Goal: Obtain resource: Obtain resource

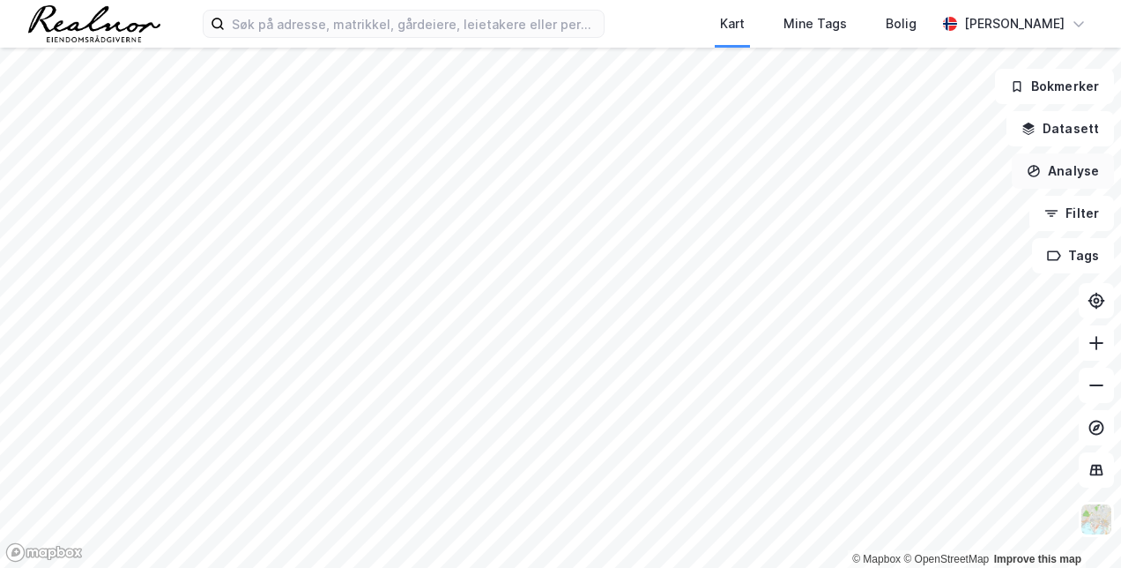
click at [1084, 162] on button "Analyse" at bounding box center [1063, 170] width 102 height 35
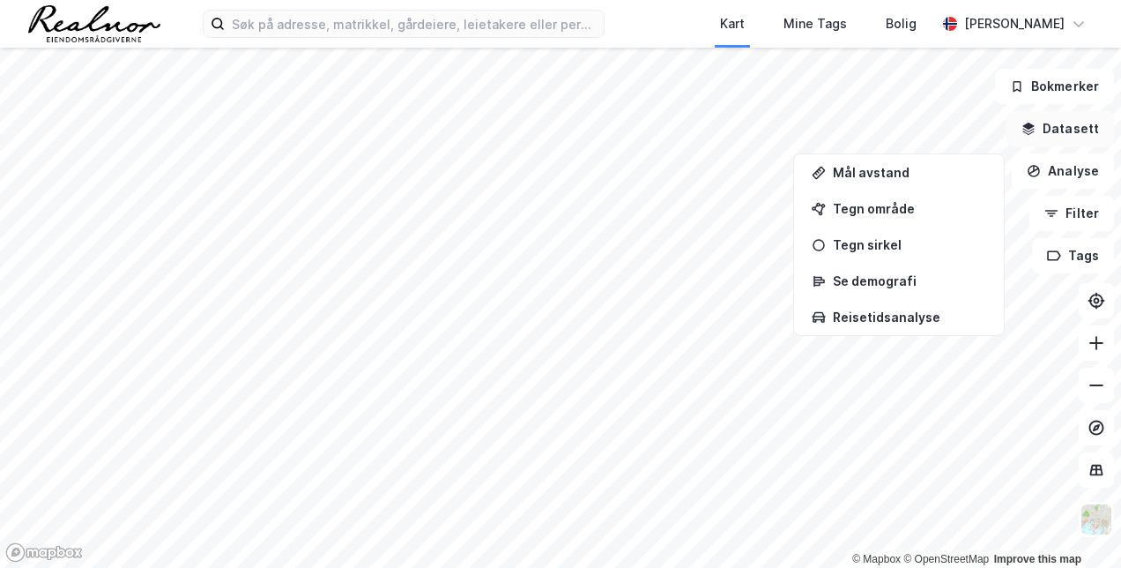
click at [1069, 116] on button "Datasett" at bounding box center [1061, 128] width 108 height 35
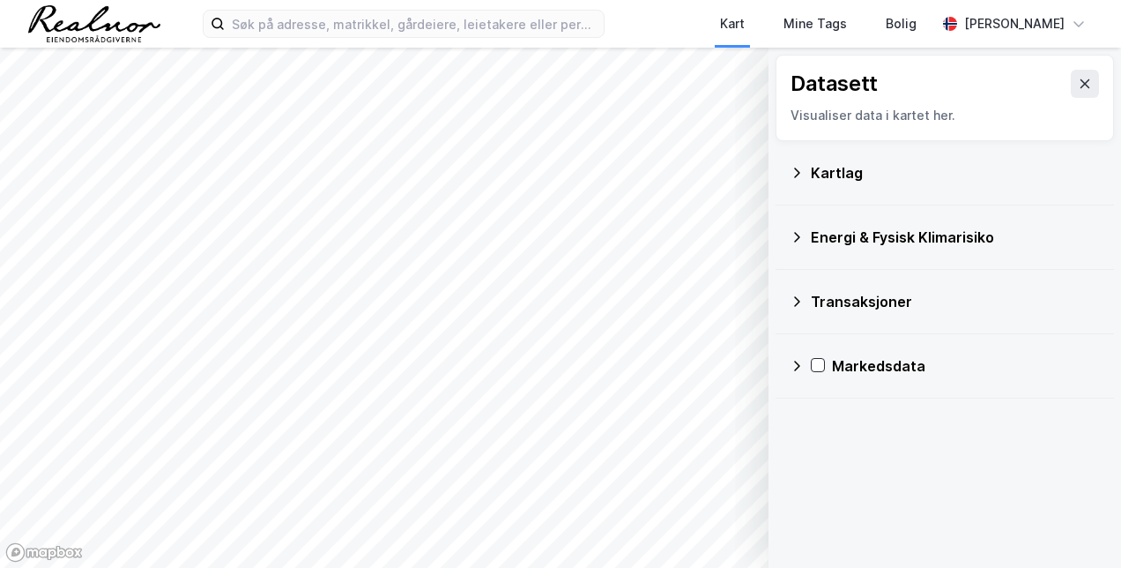
click at [808, 175] on div "Kartlag" at bounding box center [945, 173] width 310 height 42
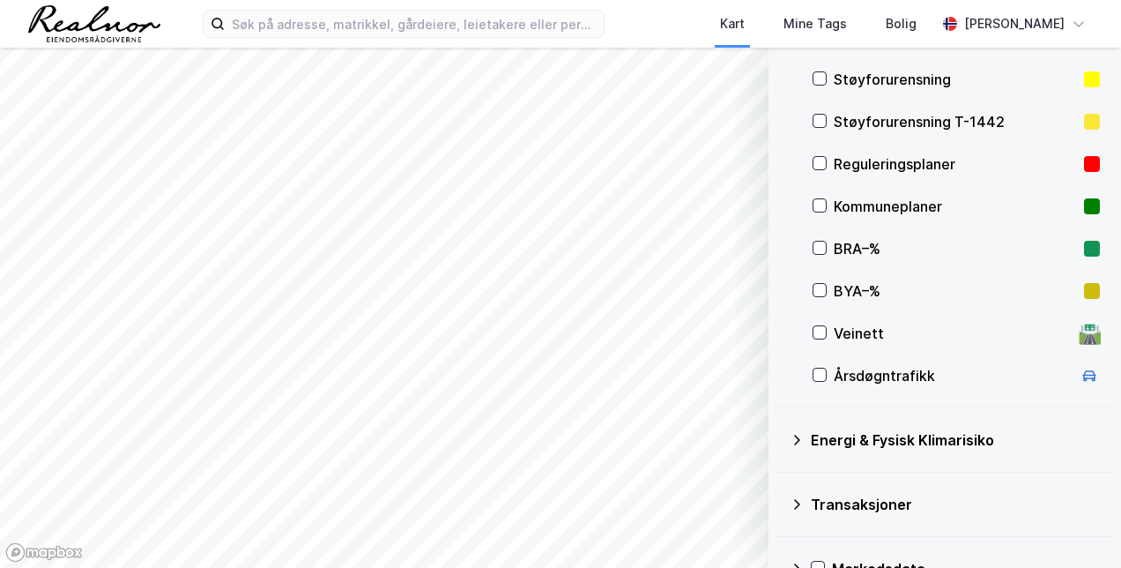
scroll to position [344, 0]
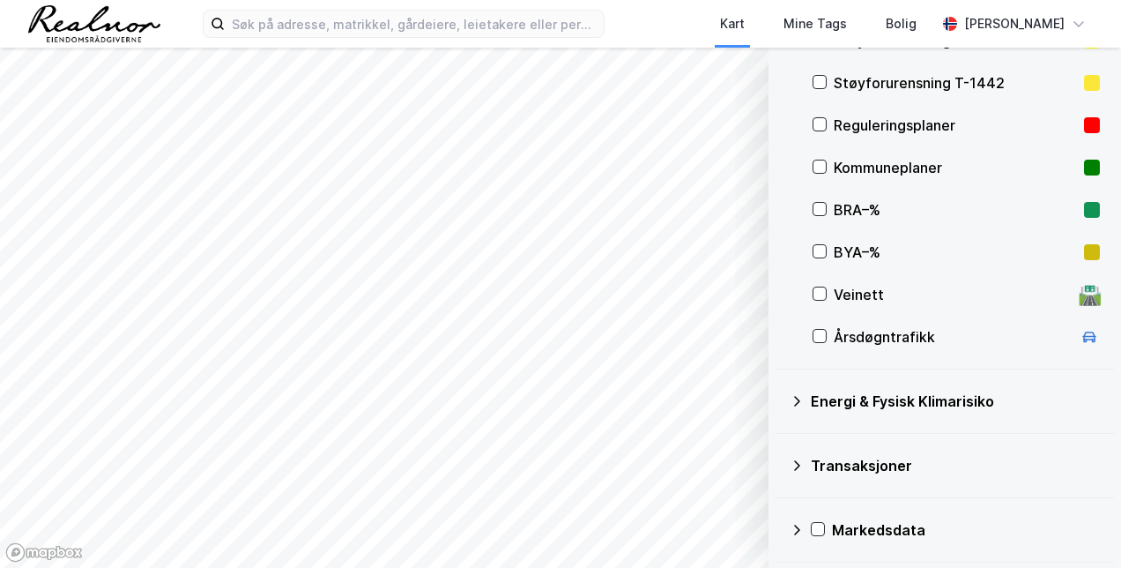
click at [786, 421] on div "Energi & Fysisk Klimarisiko" at bounding box center [945, 401] width 339 height 64
click at [794, 406] on icon at bounding box center [797, 401] width 14 height 14
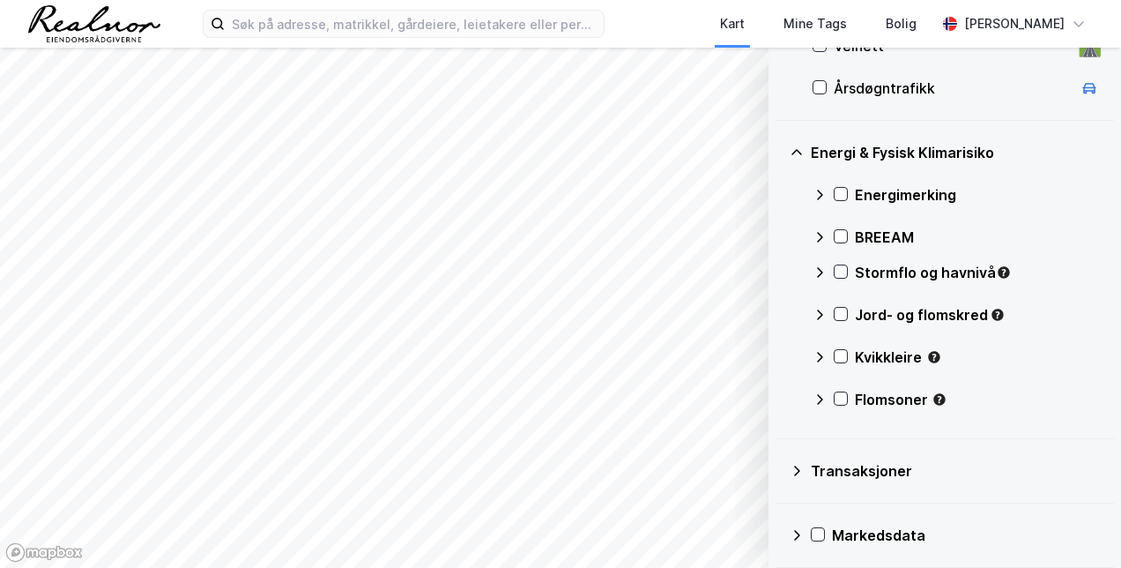
scroll to position [598, 0]
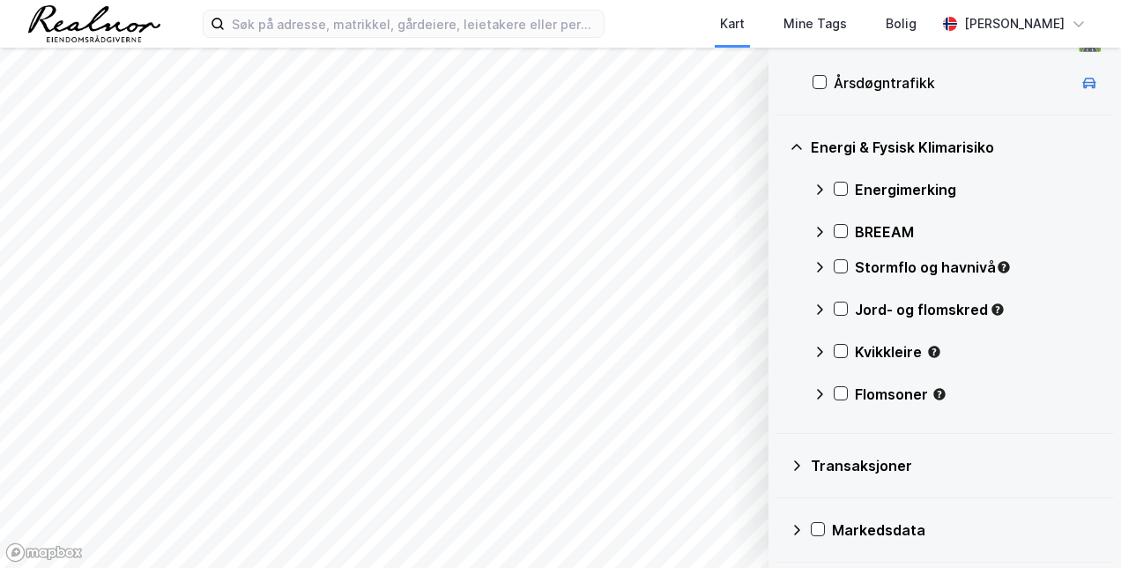
click at [806, 458] on div "Transaksjoner" at bounding box center [945, 465] width 310 height 42
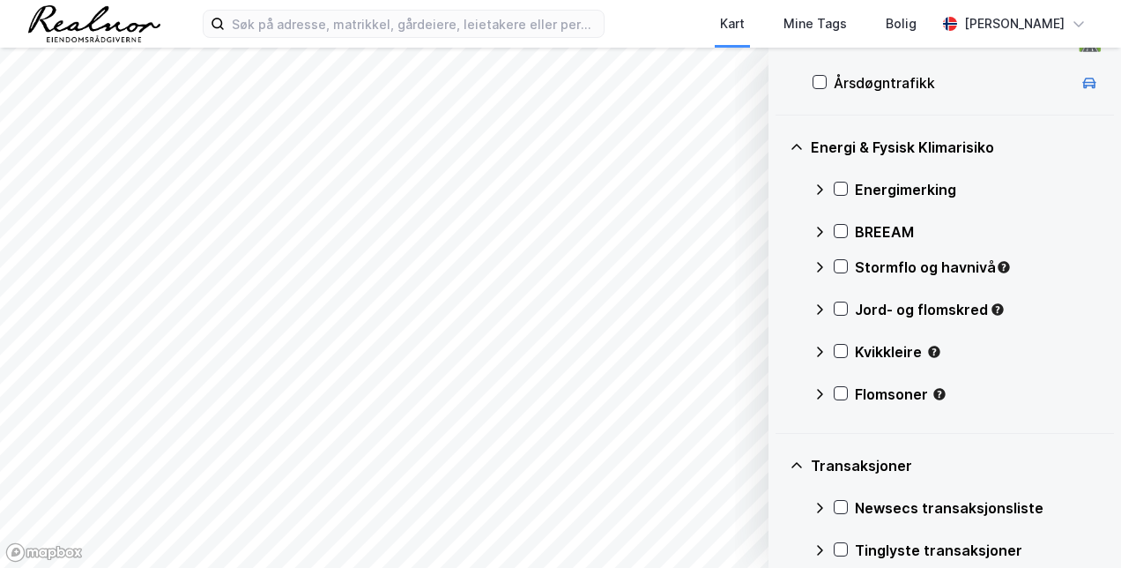
scroll to position [725, 0]
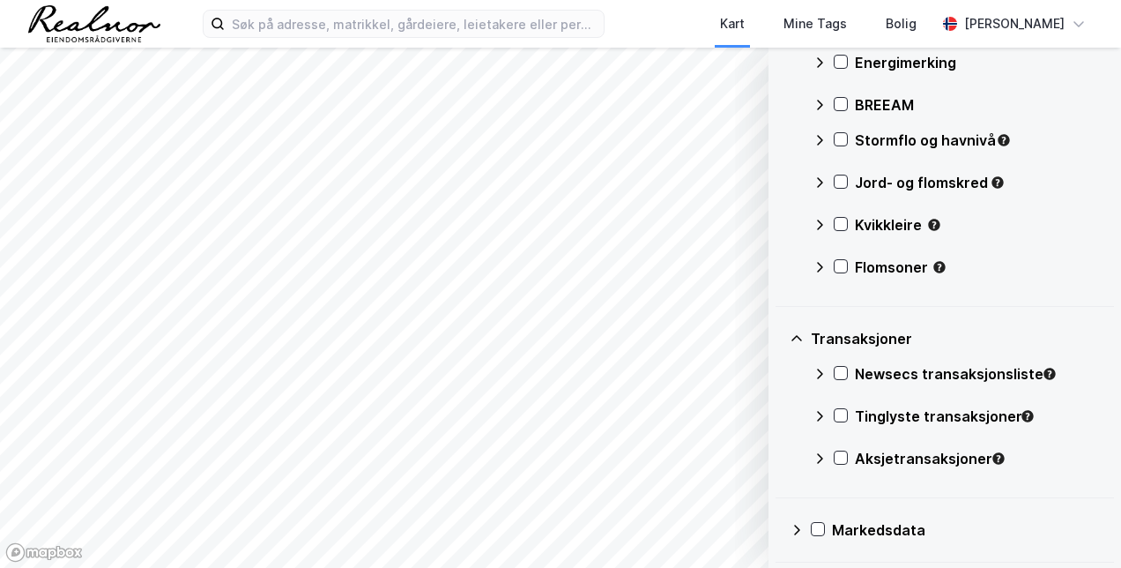
click at [826, 525] on div "Markedsdata" at bounding box center [945, 530] width 310 height 42
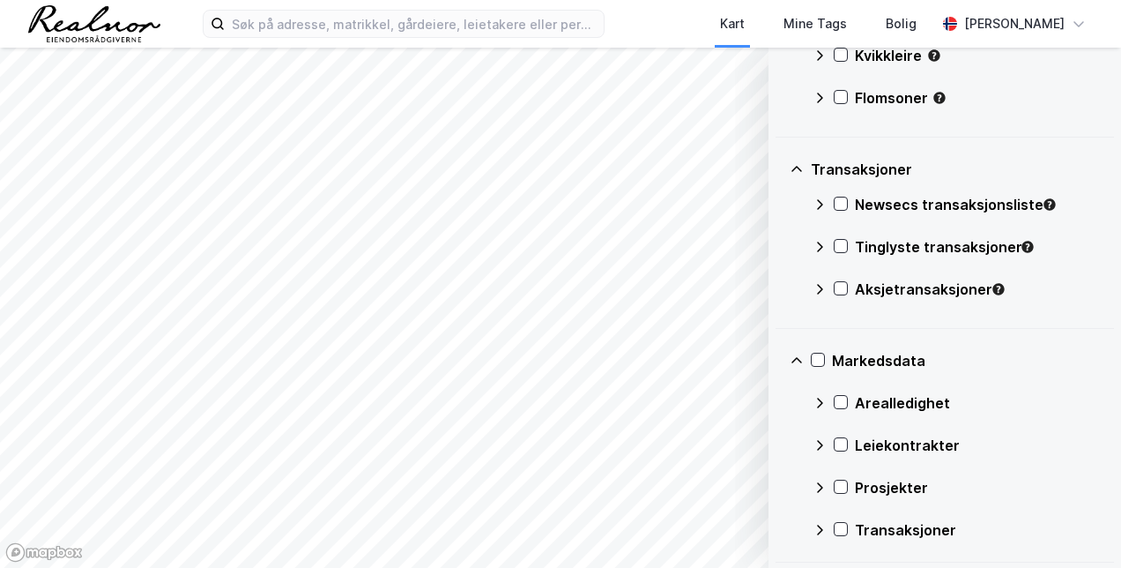
click at [816, 444] on icon at bounding box center [820, 445] width 14 height 14
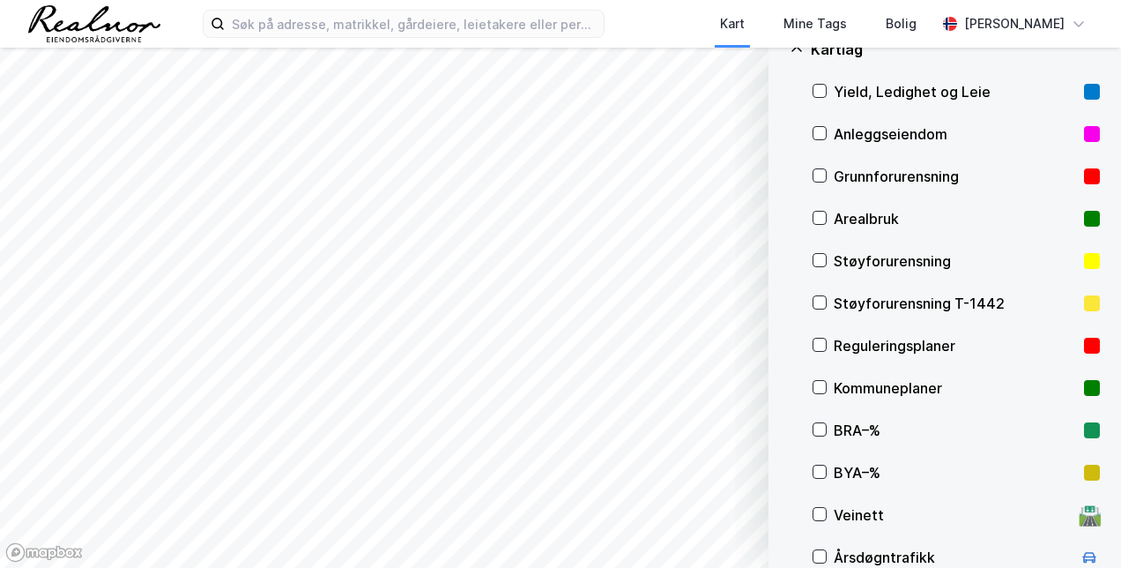
scroll to position [0, 0]
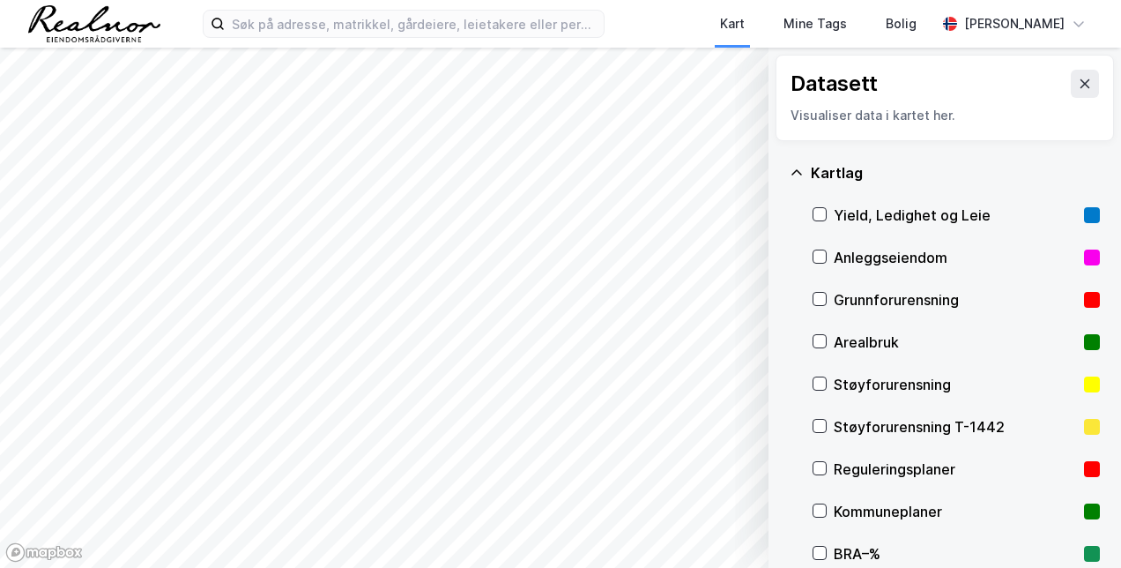
click at [1056, 110] on div "Visualiser data i kartet her." at bounding box center [945, 115] width 309 height 21
click at [1061, 101] on div "Datasett Visualiser data i kartet her." at bounding box center [945, 98] width 339 height 86
click at [1078, 88] on icon at bounding box center [1085, 84] width 14 height 14
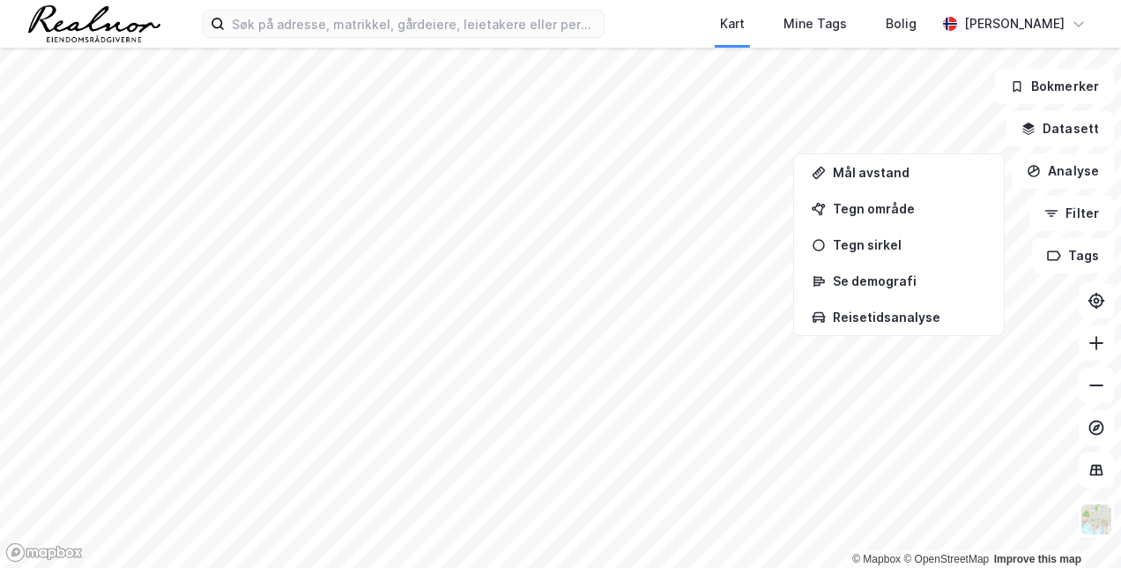
click at [1065, 88] on button "Bokmerker" at bounding box center [1054, 86] width 119 height 35
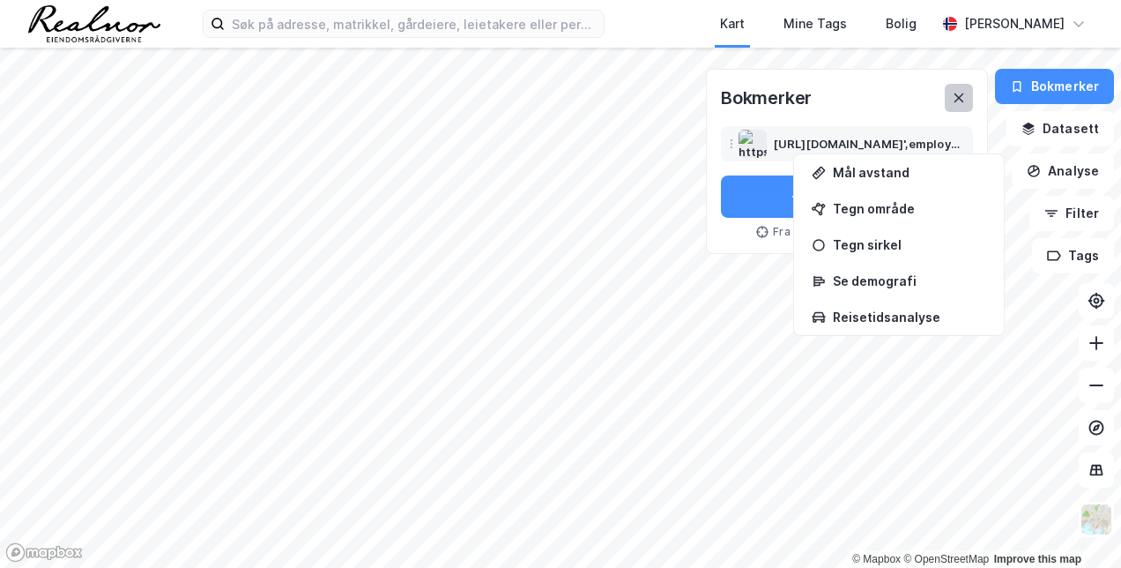
click at [961, 111] on div "Bokmerker [URL][DOMAIN_NAME]',employeesCount:(min:20,max:120),movingDate:(min:n…" at bounding box center [847, 161] width 252 height 155
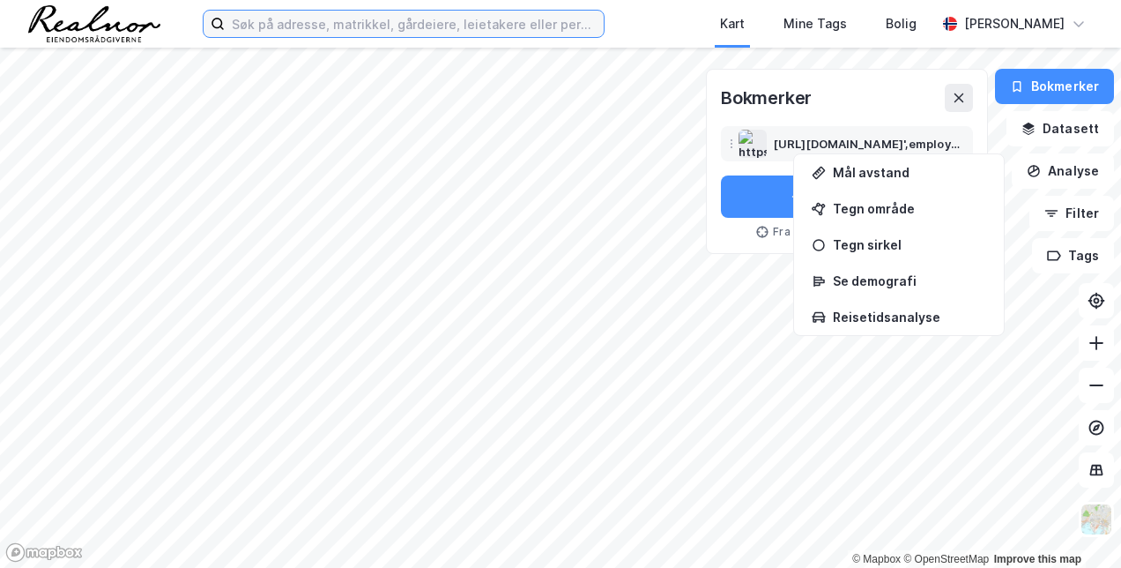
click at [545, 34] on input at bounding box center [414, 24] width 379 height 26
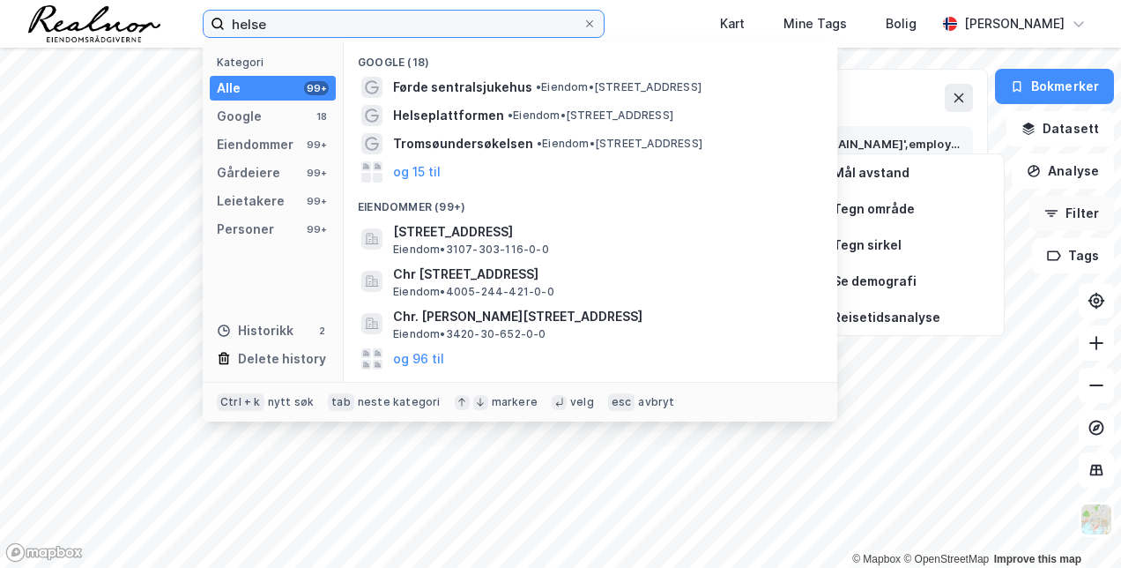
type input "helse"
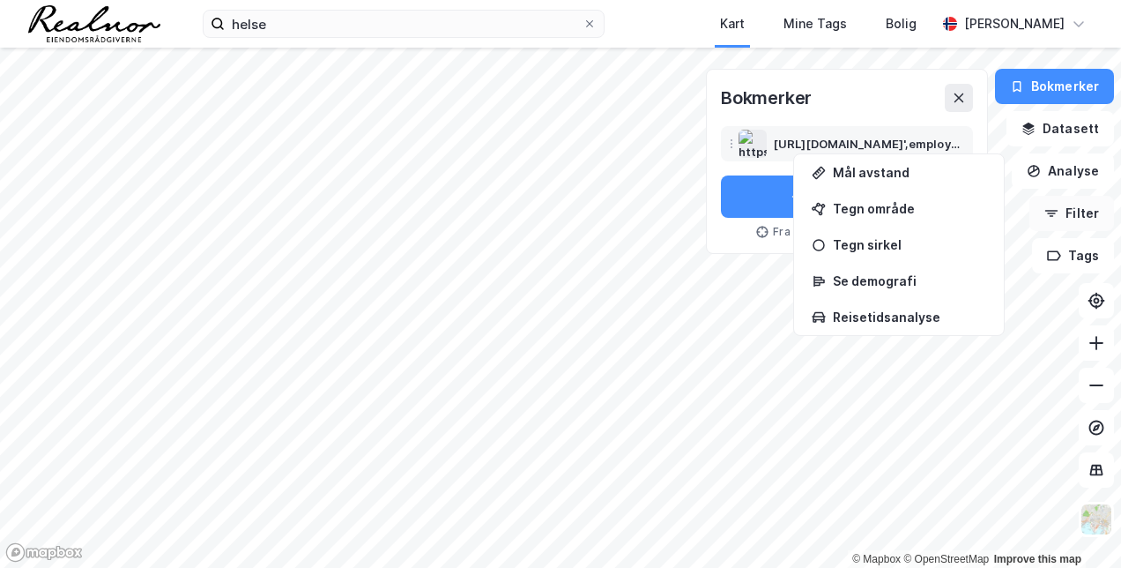
click at [1078, 220] on button "Filter" at bounding box center [1072, 213] width 85 height 35
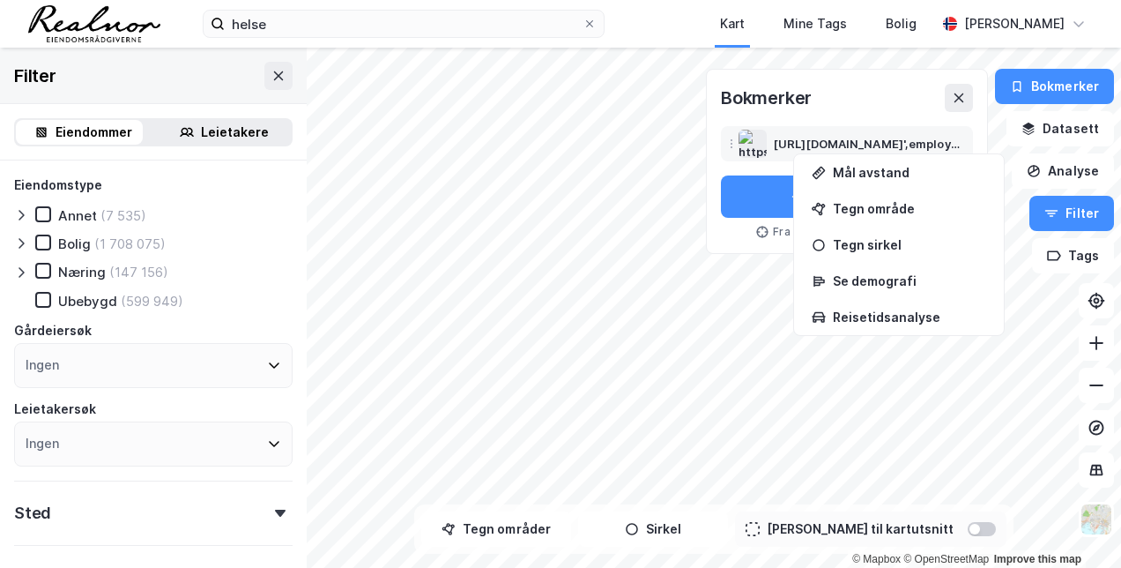
click at [25, 279] on icon at bounding box center [21, 272] width 14 height 14
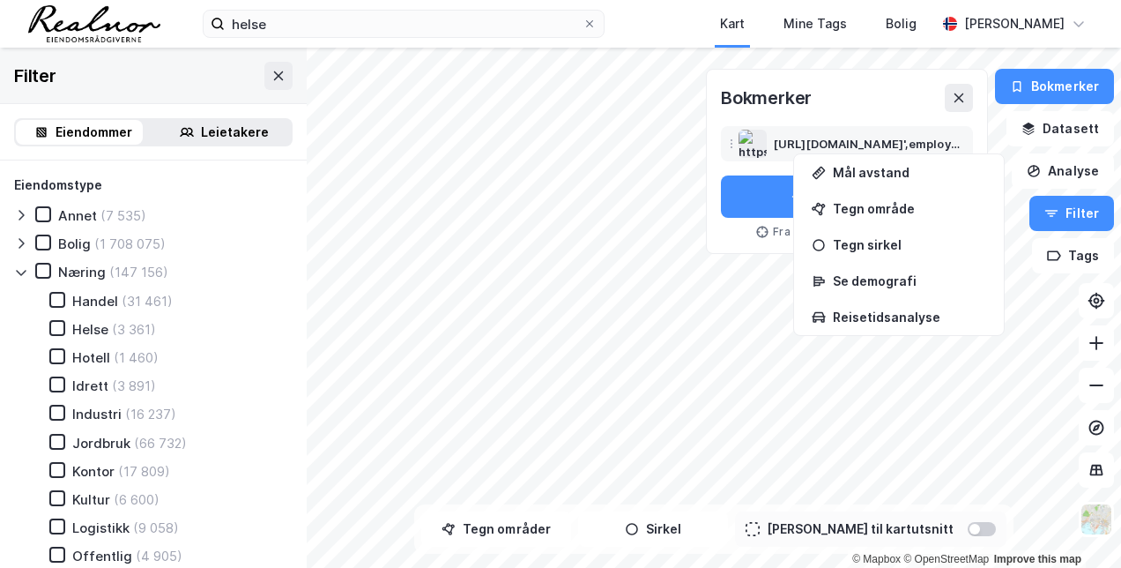
drag, startPoint x: 58, startPoint y: 329, endPoint x: 63, endPoint y: 340, distance: 12.6
click at [53, 316] on div "Handel (31 461) Helse (3 361) Hotell (1 460) Idrett (3 891) Industri (16 237) J…" at bounding box center [160, 457] width 264 height 330
click at [63, 330] on icon at bounding box center [57, 328] width 12 height 12
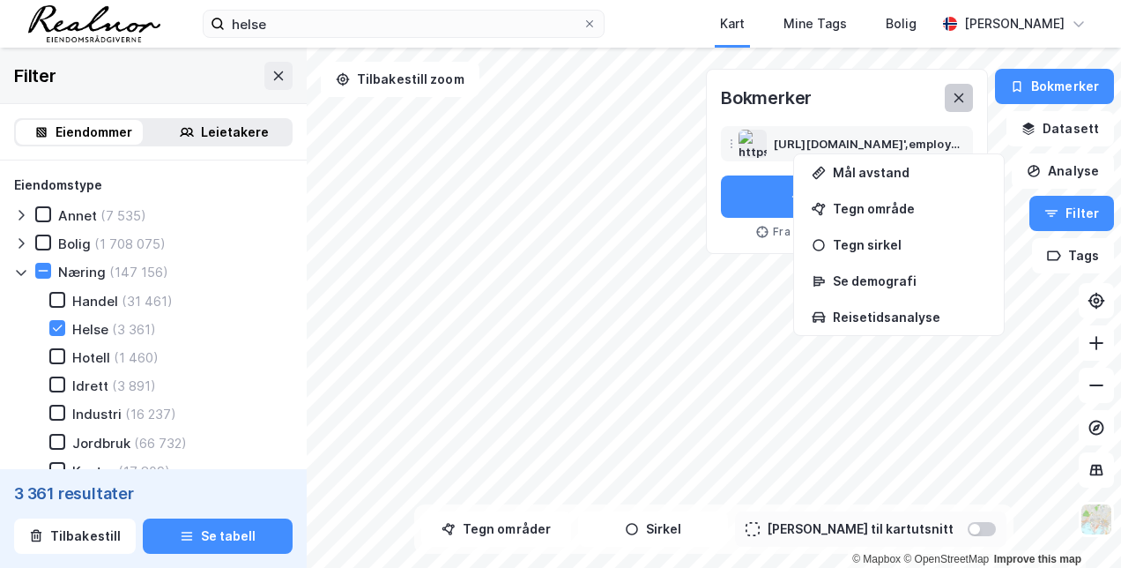
click at [965, 93] on icon at bounding box center [959, 98] width 14 height 14
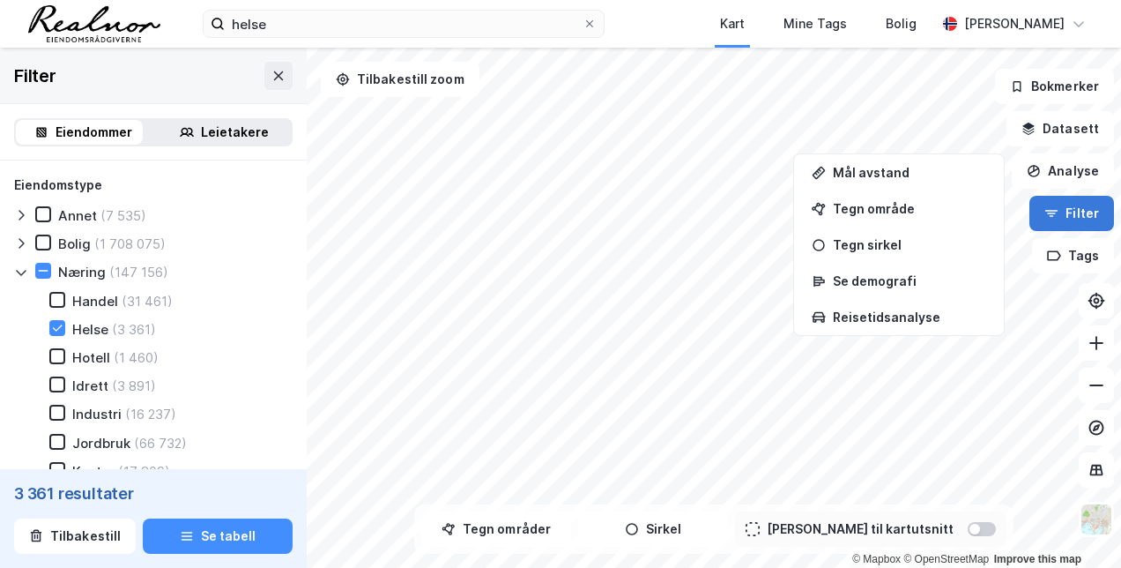
click at [1081, 217] on button "Filter" at bounding box center [1072, 213] width 85 height 35
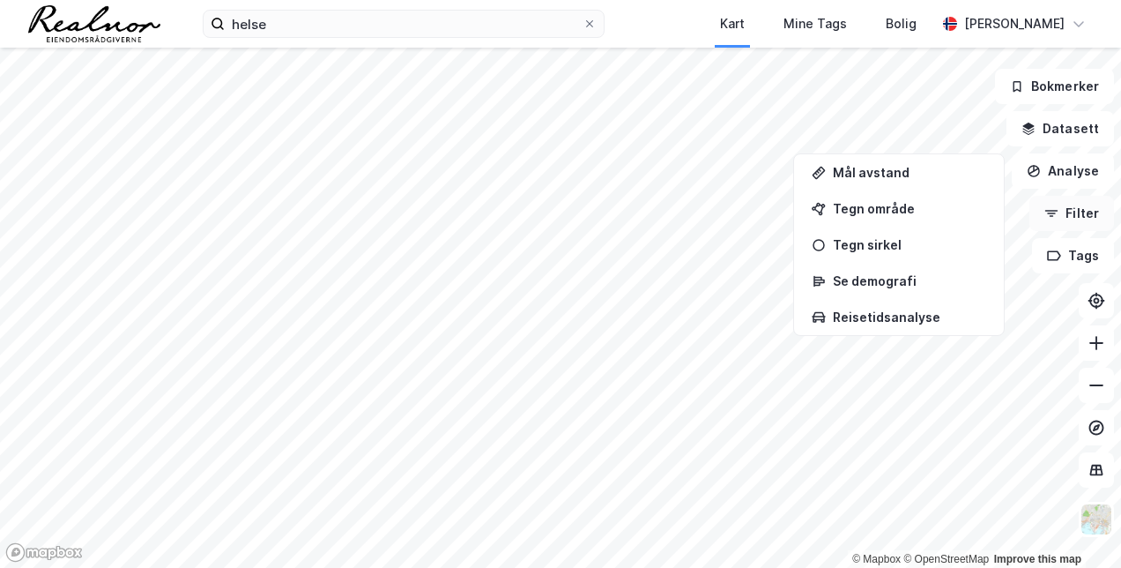
click at [1081, 217] on button "Filter" at bounding box center [1072, 213] width 85 height 35
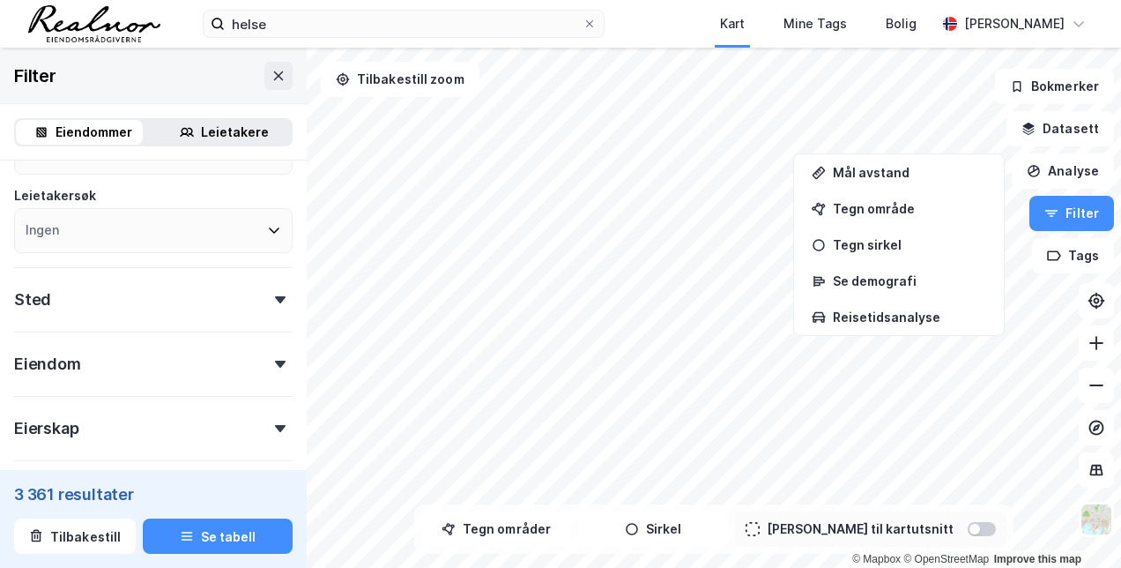
scroll to position [214, 0]
click at [275, 302] on icon at bounding box center [280, 298] width 11 height 7
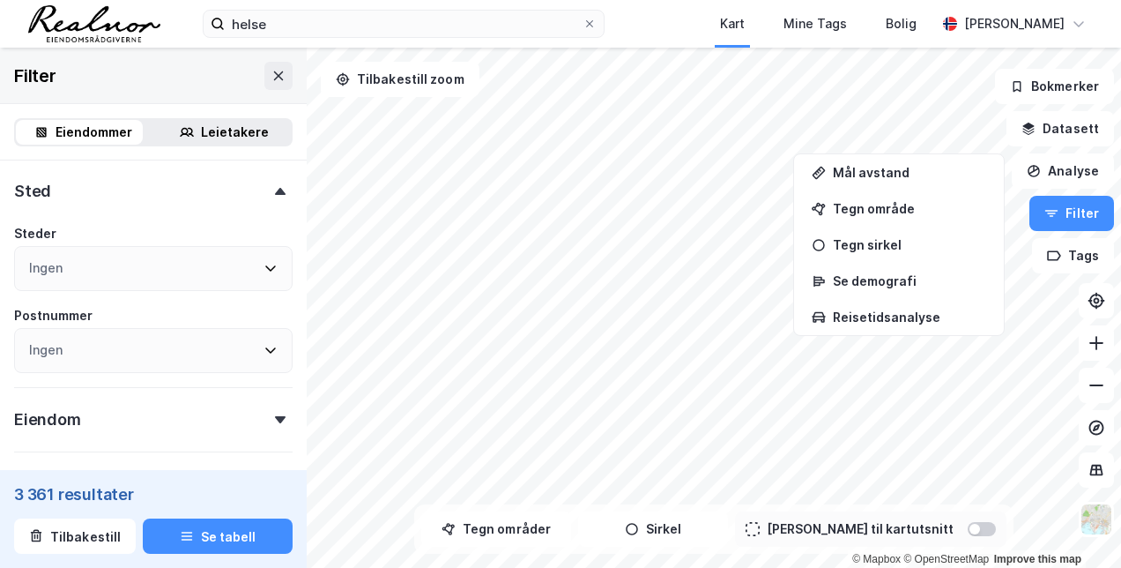
scroll to position [397, 0]
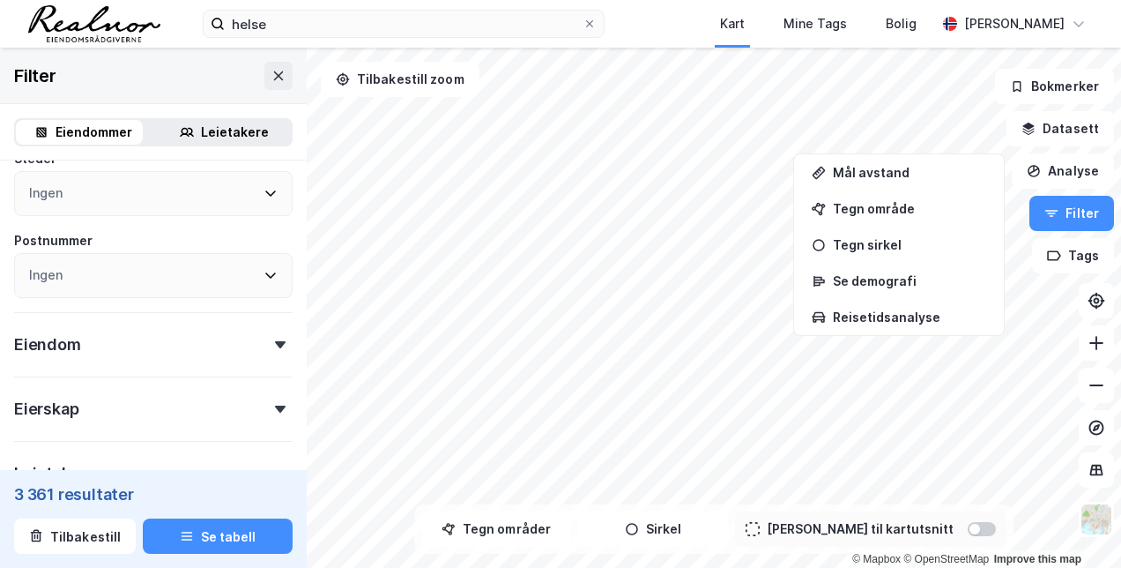
click at [197, 353] on div "Eiendom" at bounding box center [153, 337] width 279 height 50
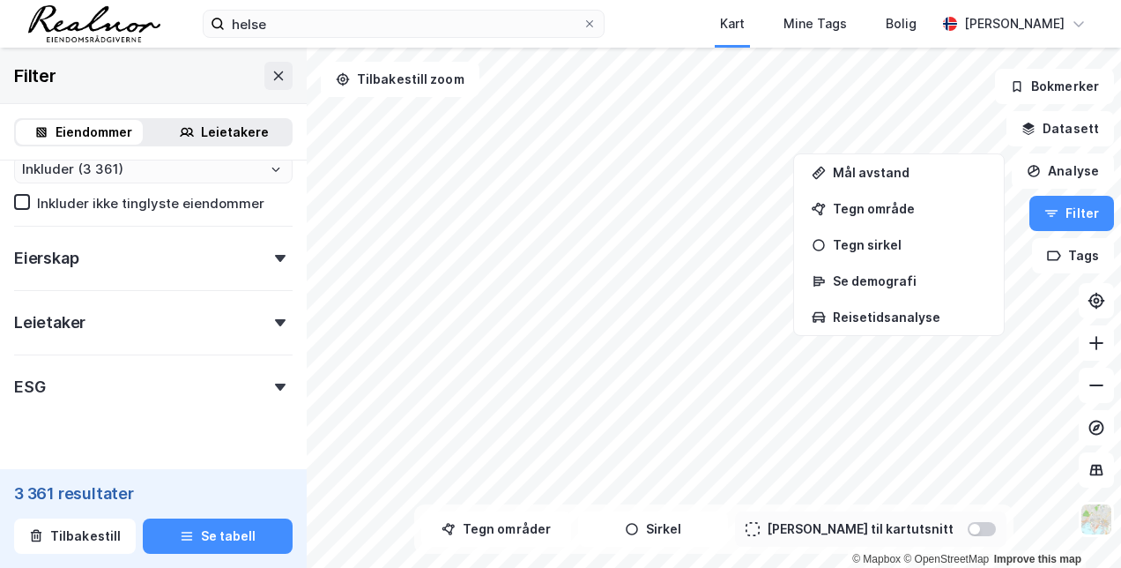
scroll to position [1029, 0]
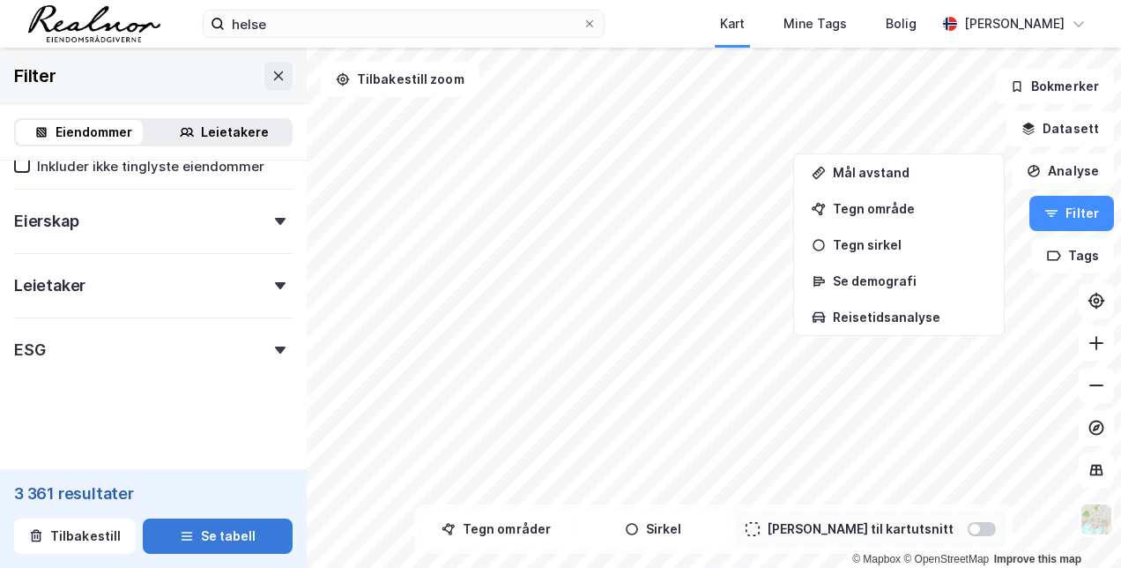
click at [236, 531] on button "Se tabell" at bounding box center [218, 535] width 150 height 35
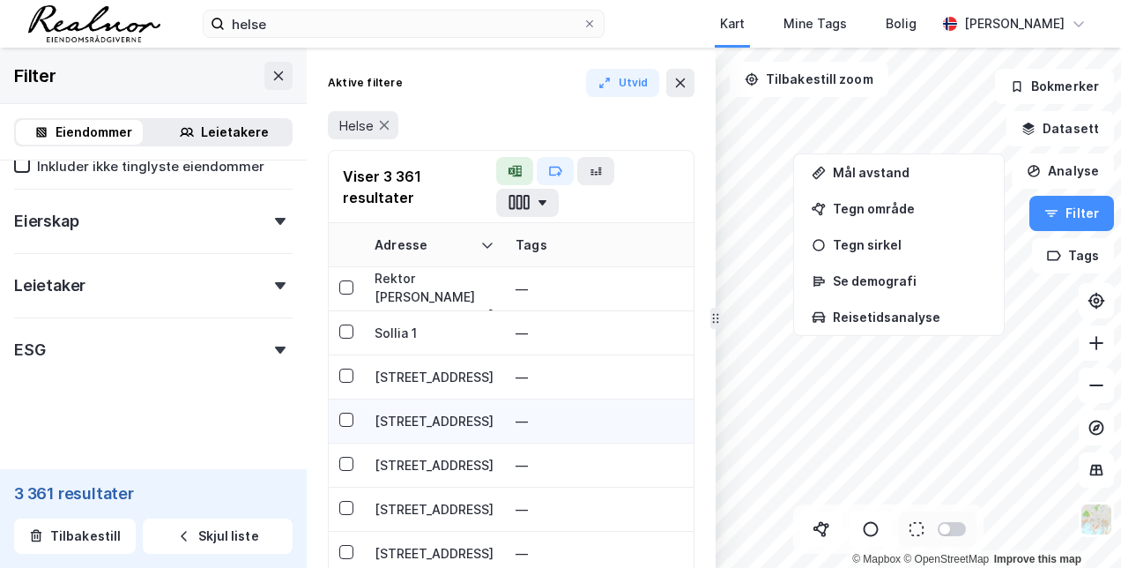
drag, startPoint x: 236, startPoint y: 531, endPoint x: 436, endPoint y: 388, distance: 245.9
click at [436, 388] on div "Filter Eiendommer Leietakere Eiendomstype Annet (7 535) Bolig (1 708 075) Nærin…" at bounding box center [358, 308] width 716 height 520
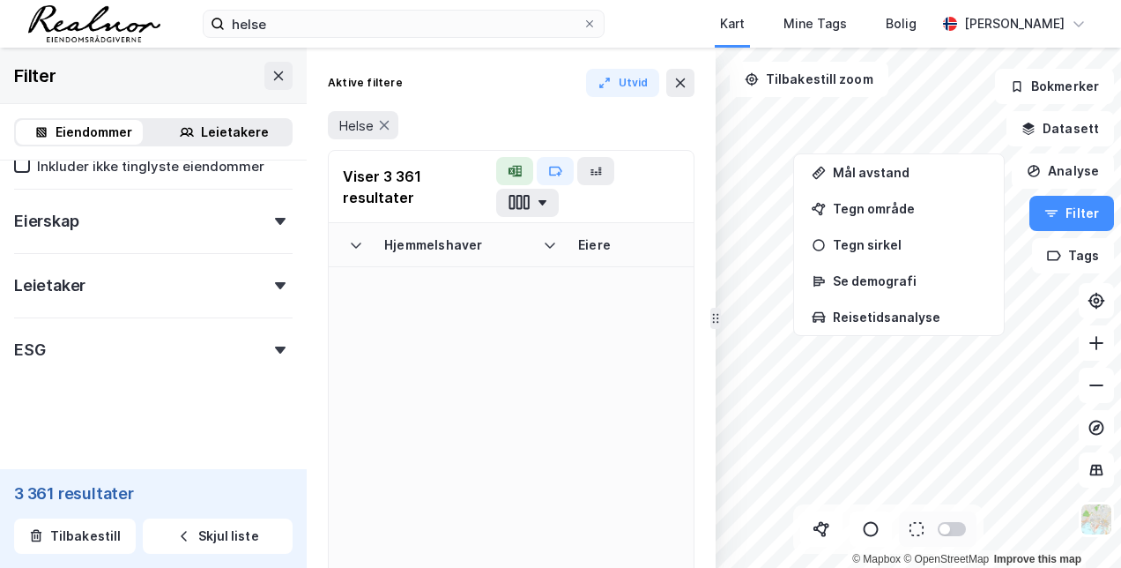
scroll to position [0, 3138]
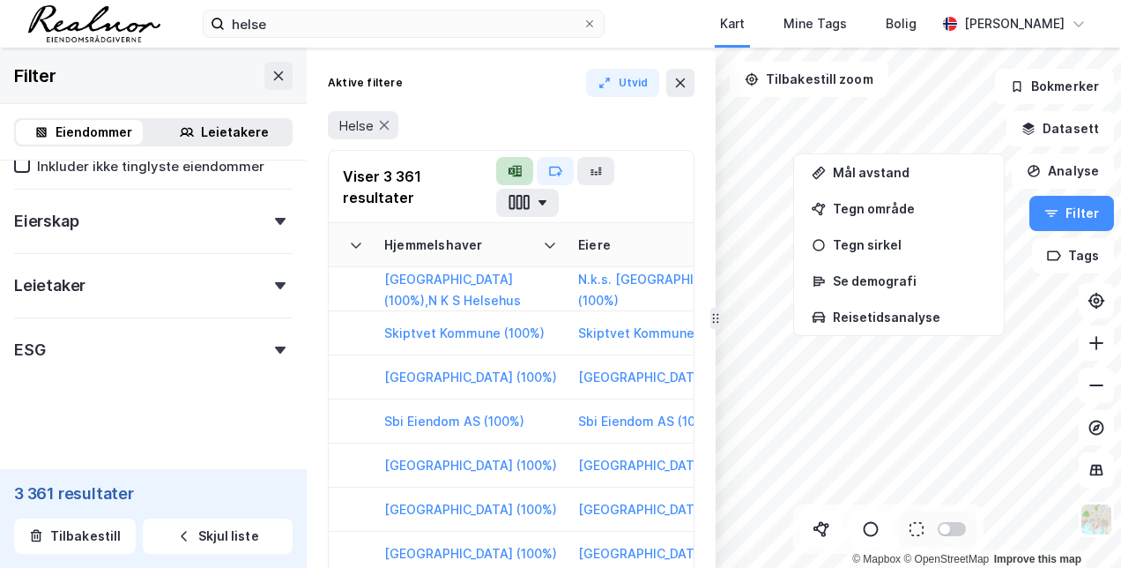
click at [515, 169] on icon "button" at bounding box center [511, 171] width 7 height 7
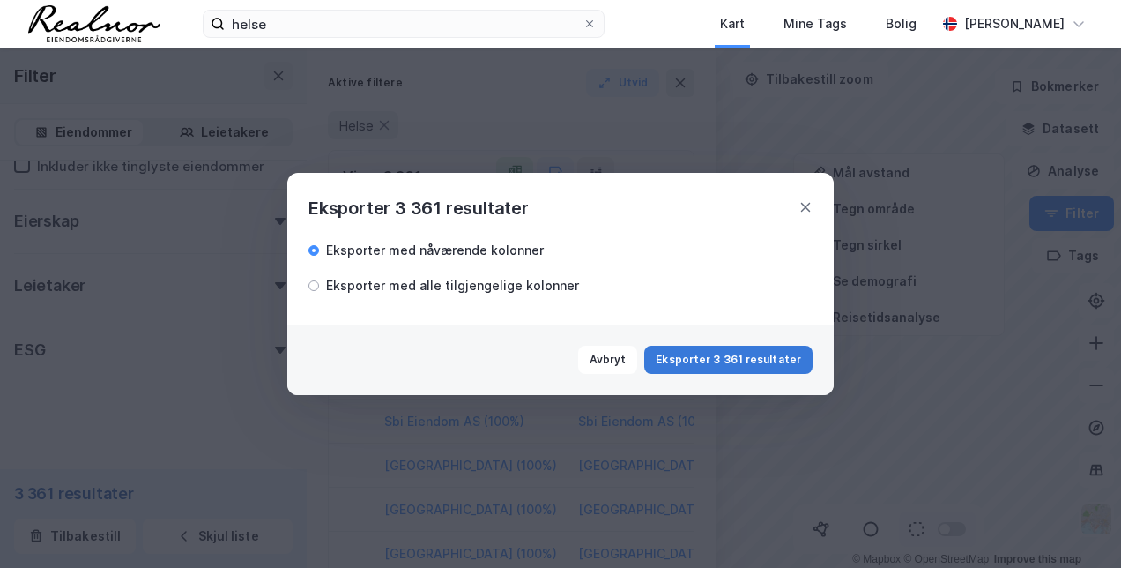
click at [750, 351] on button "Eksporter 3 361 resultater" at bounding box center [728, 360] width 168 height 28
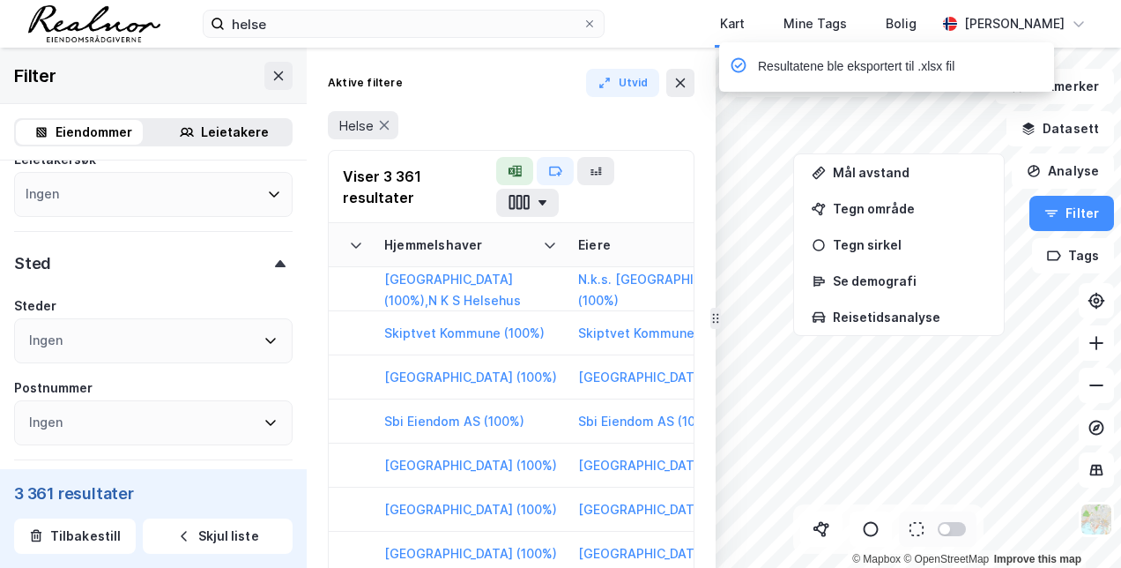
scroll to position [250, 0]
click at [159, 408] on div "Ingen" at bounding box center [153, 421] width 279 height 45
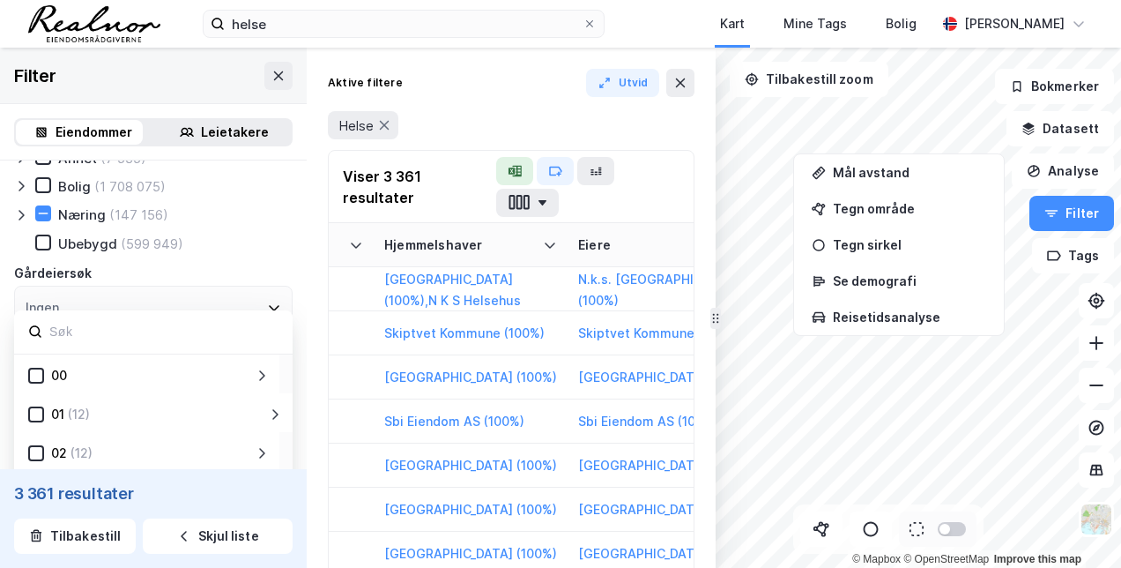
scroll to position [79, 0]
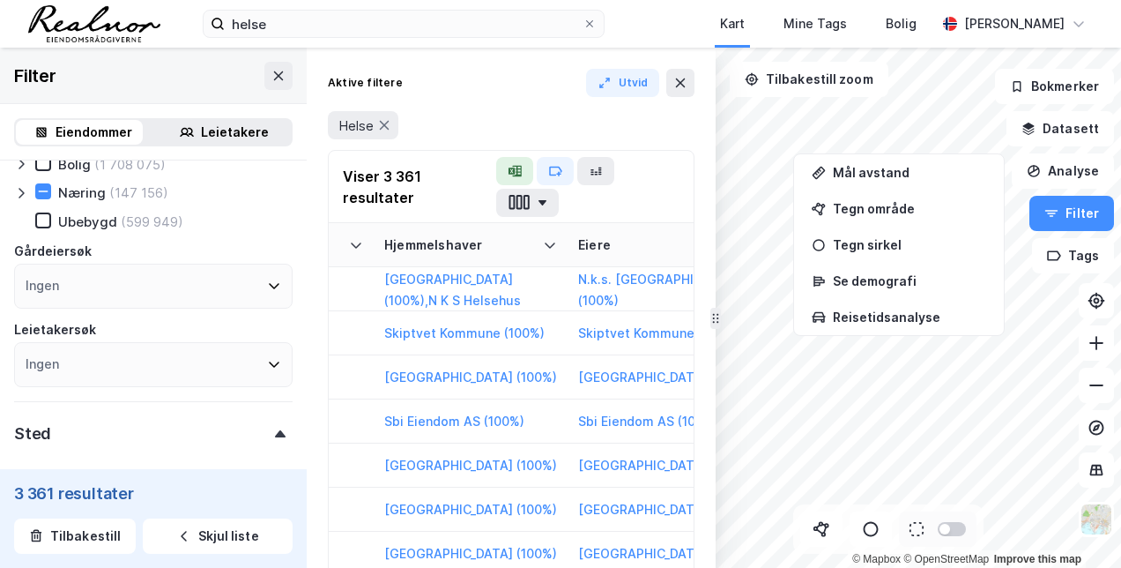
click at [271, 284] on div "Ingen" at bounding box center [153, 286] width 279 height 45
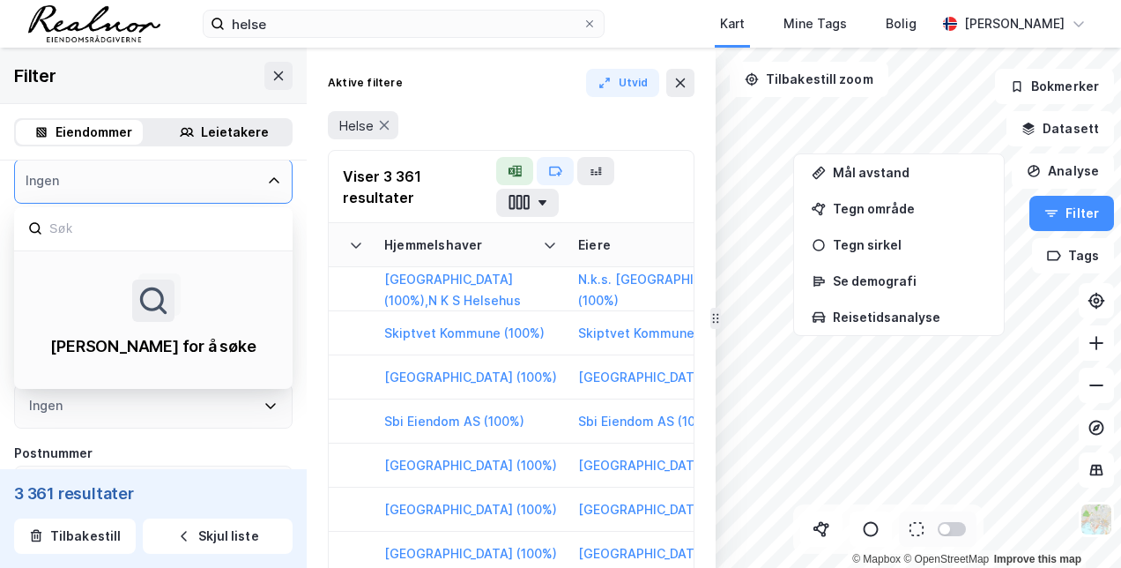
scroll to position [236, 0]
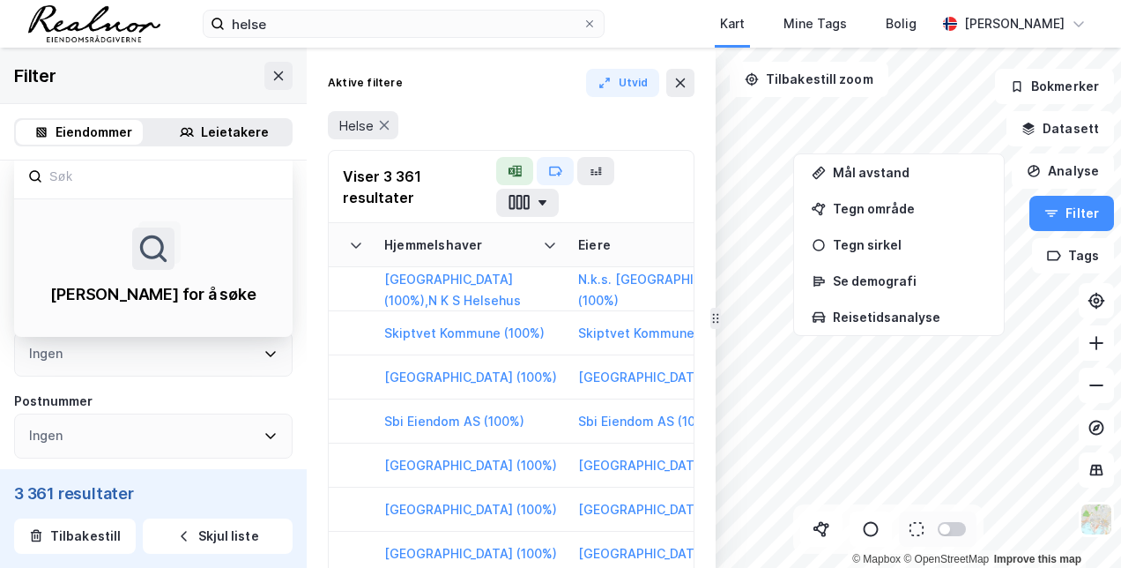
click at [206, 379] on div "Eiendomstype Annet (7 535) Bolig (1 708 075) Næring (147 156) [GEOGRAPHIC_DATA]…" at bounding box center [153, 549] width 279 height 1222
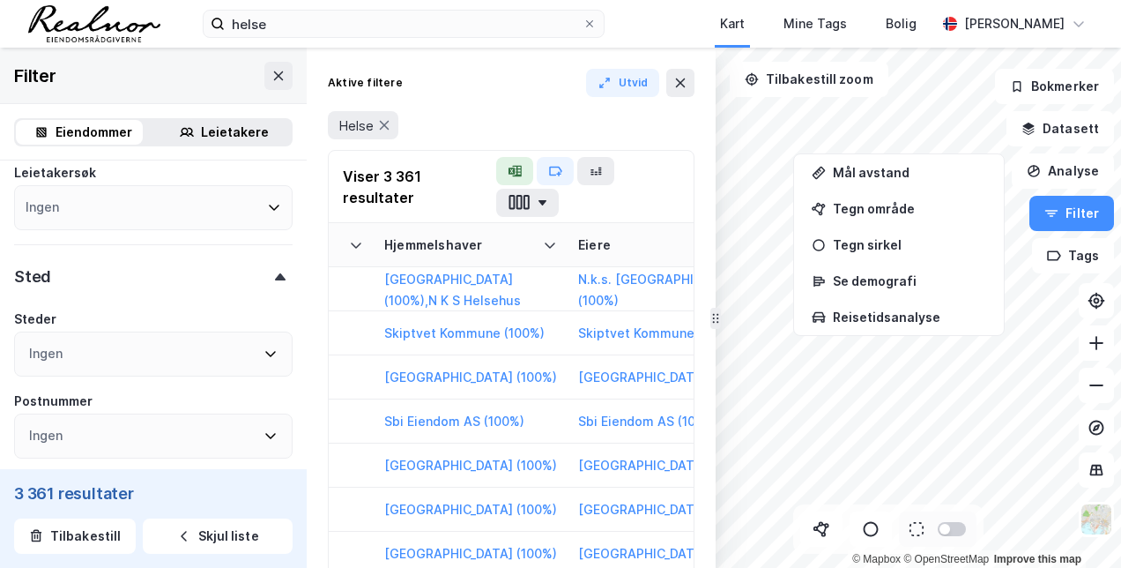
click at [196, 360] on div "Ingen" at bounding box center [153, 354] width 279 height 45
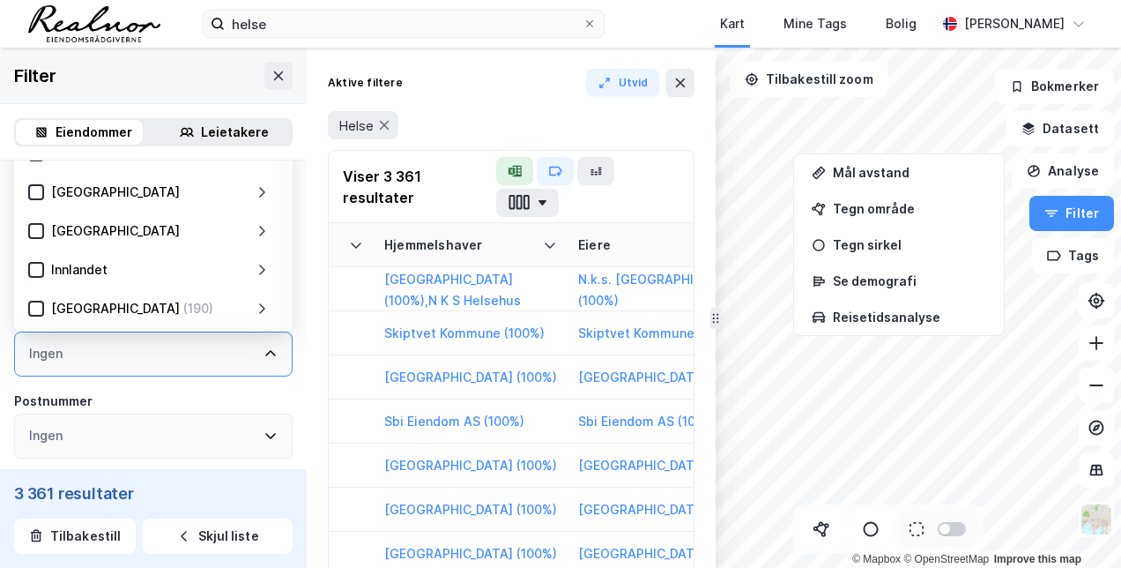
type input "o"
click at [133, 346] on div "Ingen" at bounding box center [153, 354] width 279 height 45
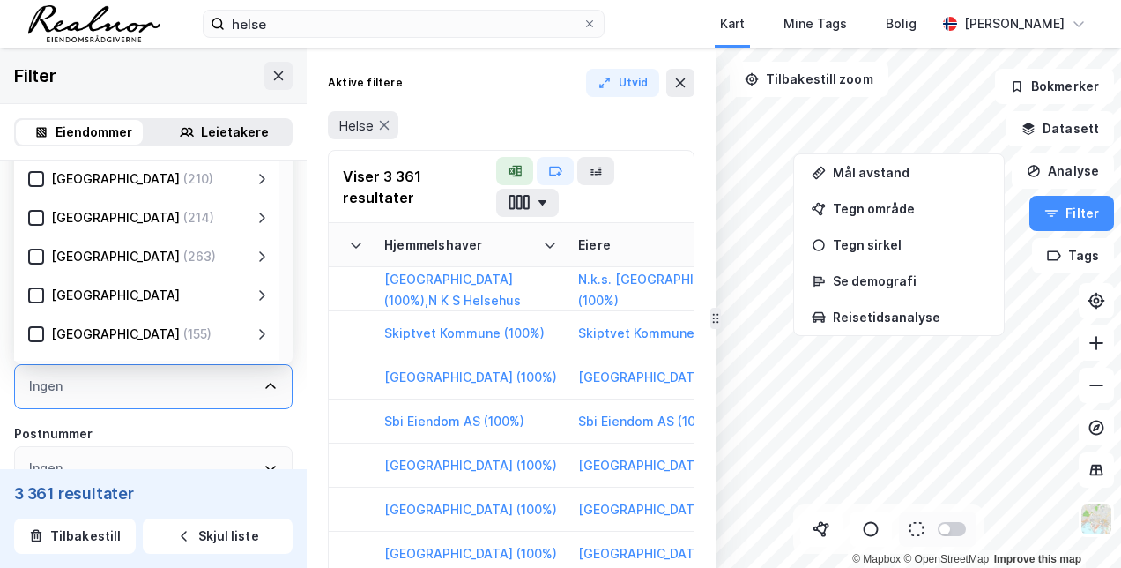
scroll to position [194, 0]
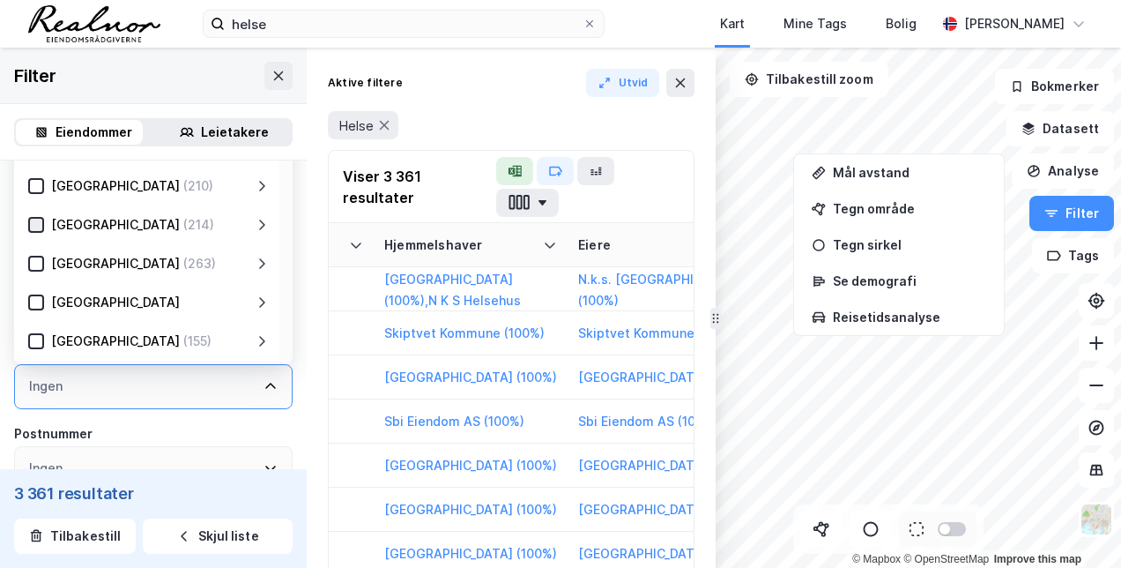
click at [38, 228] on icon at bounding box center [36, 225] width 12 height 12
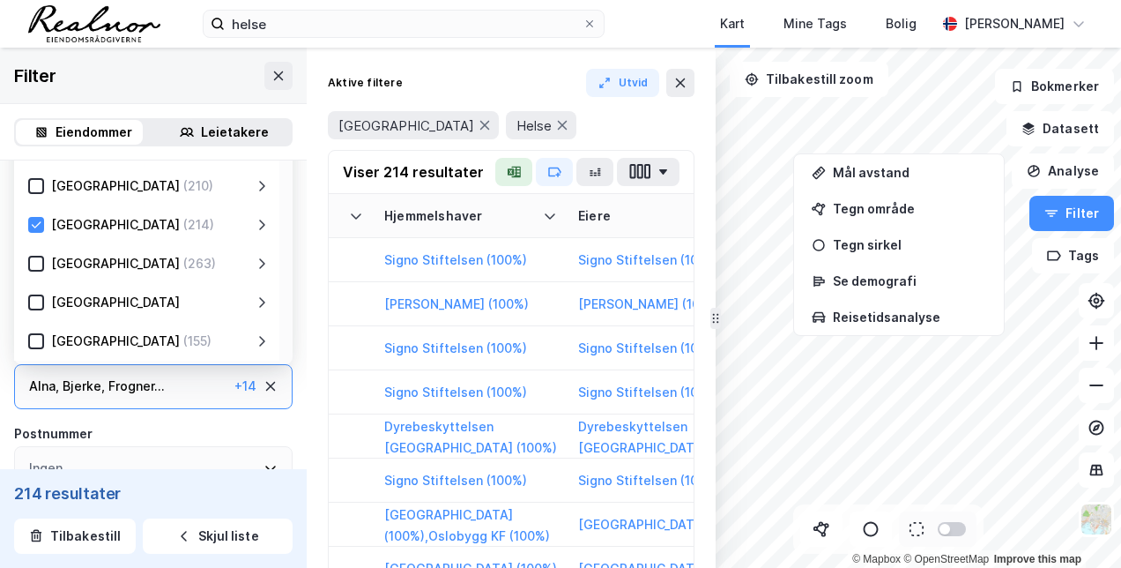
type input "Inkluder (214)"
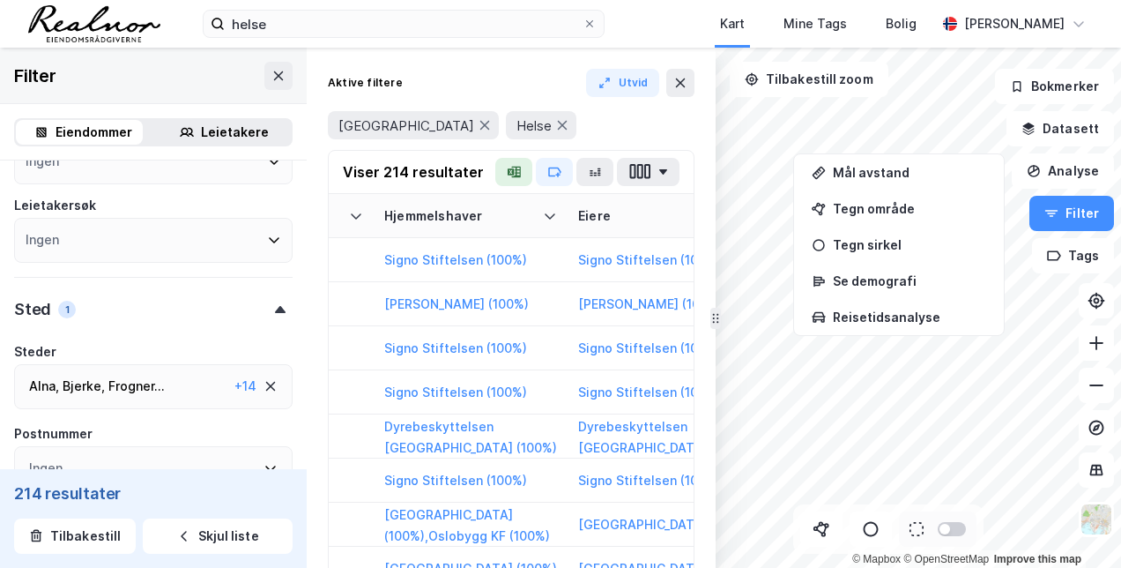
click at [504, 169] on button "button" at bounding box center [513, 172] width 37 height 28
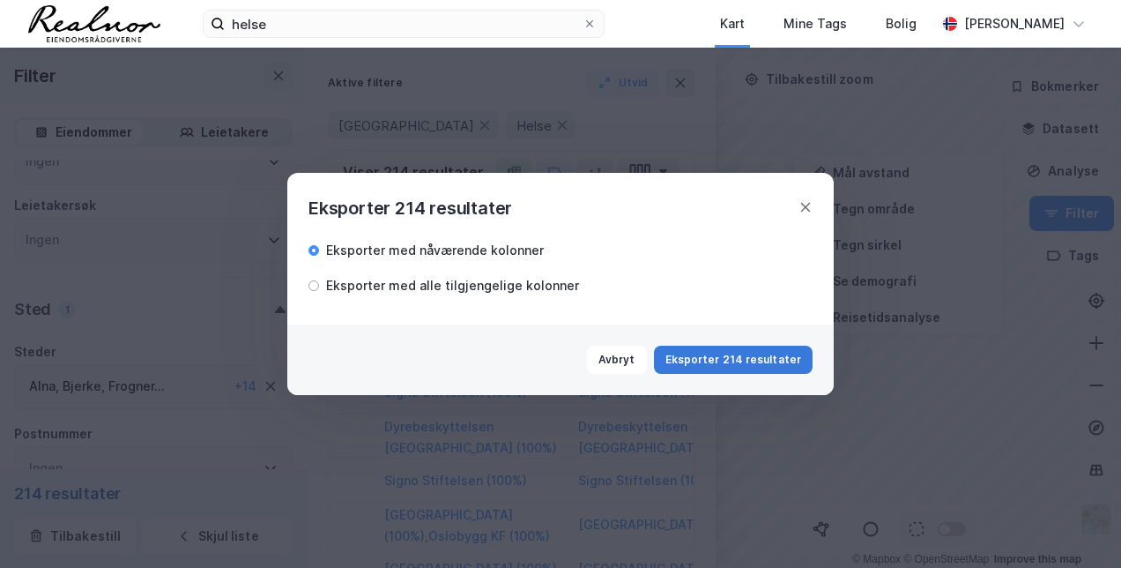
click at [714, 352] on button "Eksporter 214 resultater" at bounding box center [733, 360] width 159 height 28
